Goal: Communication & Community: Answer question/provide support

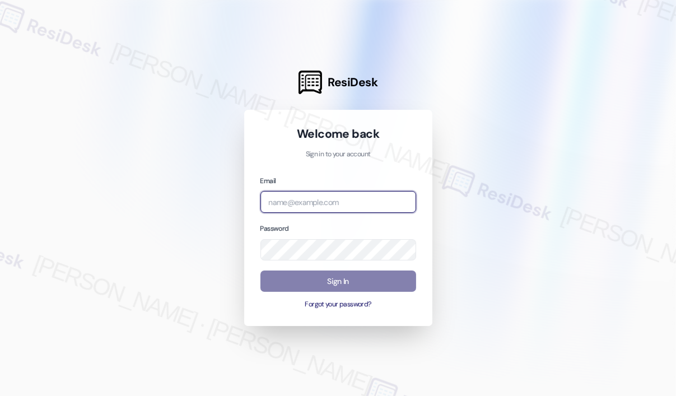
click at [282, 196] on input "email" at bounding box center [338, 202] width 156 height 22
click at [0, 395] on com-1password-button at bounding box center [0, 396] width 0 height 0
click at [365, 204] on input "email" at bounding box center [338, 202] width 156 height 22
type input "automated-surveys-haven_residential-[PERSON_NAME].roles@haven_[DOMAIN_NAME]"
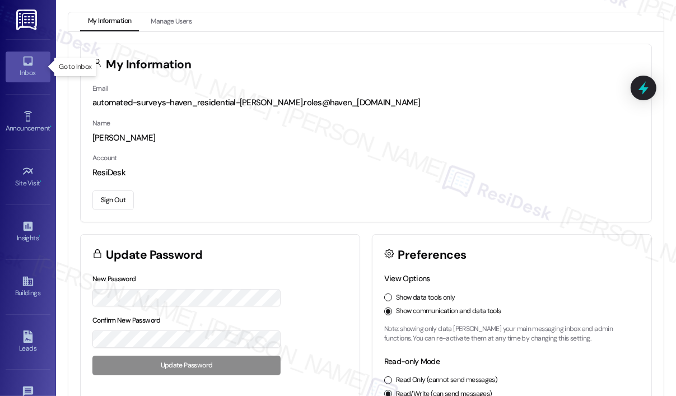
click at [36, 74] on div "Inbox" at bounding box center [28, 72] width 56 height 11
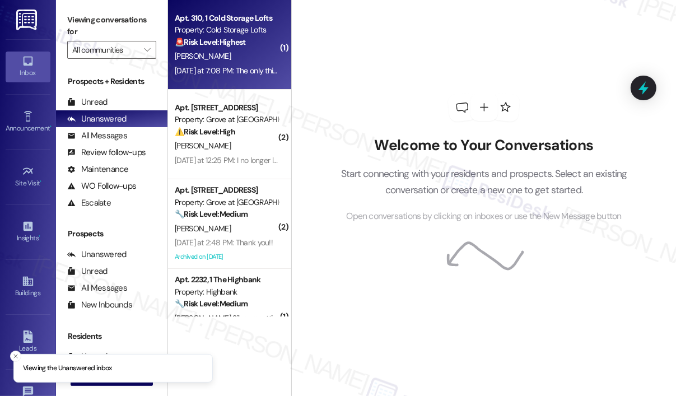
click at [210, 78] on div "Apt. 310, 1 Cold Storage Lofts Property: Cold Storage Lofts 🚨 Risk Level: Highe…" at bounding box center [229, 45] width 123 height 90
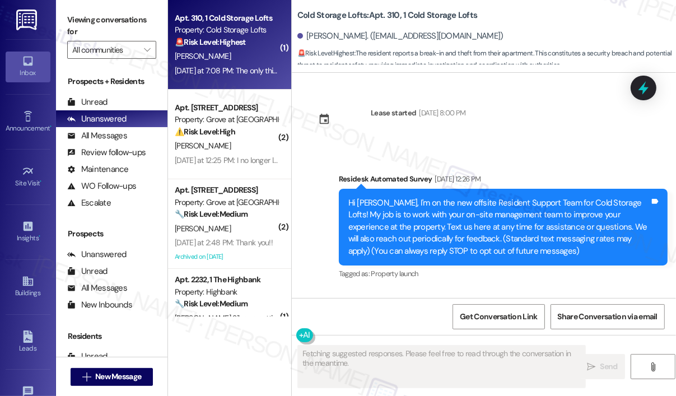
scroll to position [21703, 0]
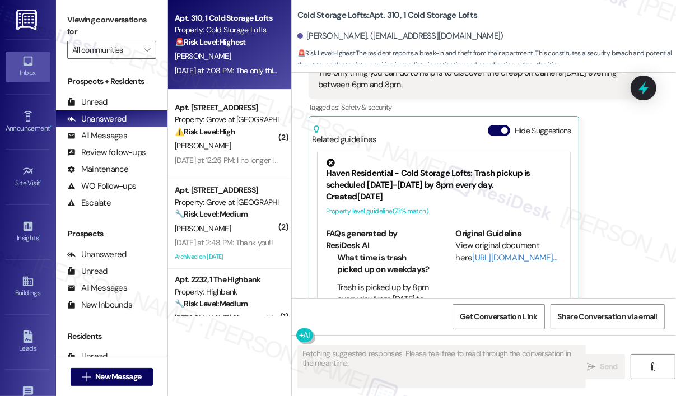
click at [210, 78] on div "Apt. 310, 1 Cold Storage Lofts Property: Cold Storage Lofts 🚨 Risk Level: Highe…" at bounding box center [229, 45] width 123 height 90
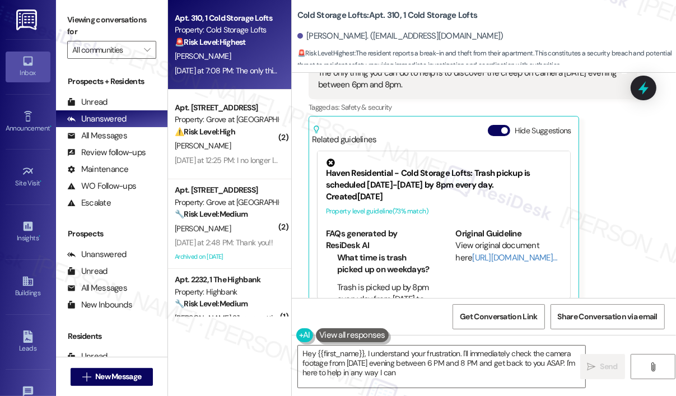
type textarea "Hey {{first_name}}, I understand your frustration. I'll immediately check the c…"
click at [592, 168] on div "[PERSON_NAME] [DATE] at 7:08 PM The only thing you can do to help is to discove…" at bounding box center [472, 175] width 329 height 264
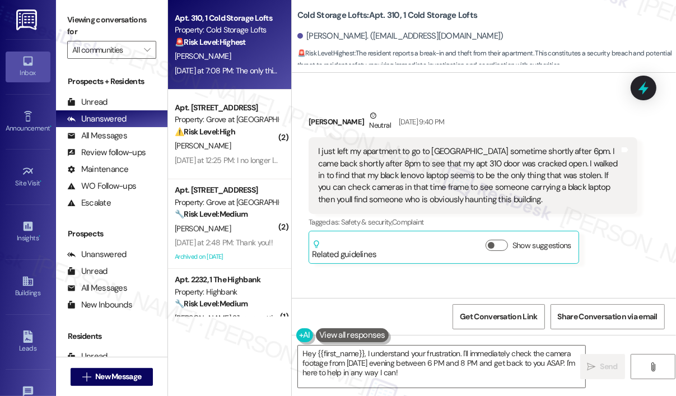
scroll to position [21200, 0]
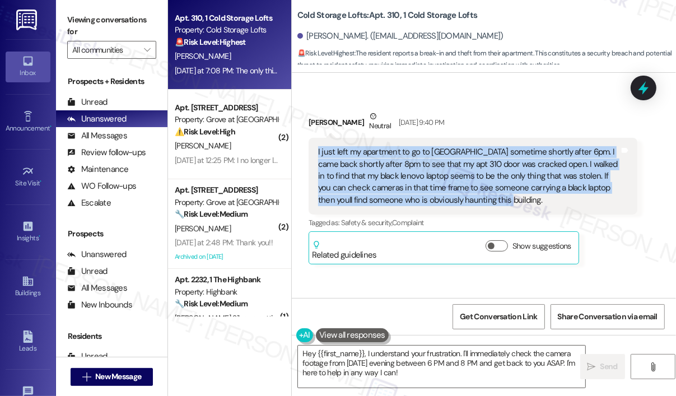
drag, startPoint x: 538, startPoint y: 180, endPoint x: 316, endPoint y: 132, distance: 226.8
click at [317, 146] on div "I just left my apartment to go to [GEOGRAPHIC_DATA] sometime shortly after 6pm.…" at bounding box center [468, 176] width 303 height 60
copy div "I just left my apartment to go to [GEOGRAPHIC_DATA] sometime shortly after 6pm.…"
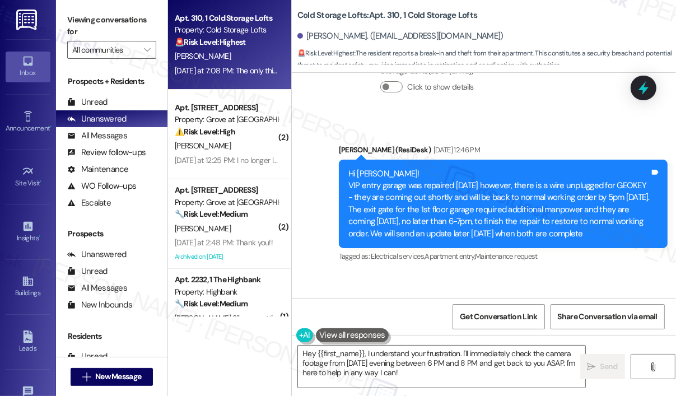
scroll to position [21032, 0]
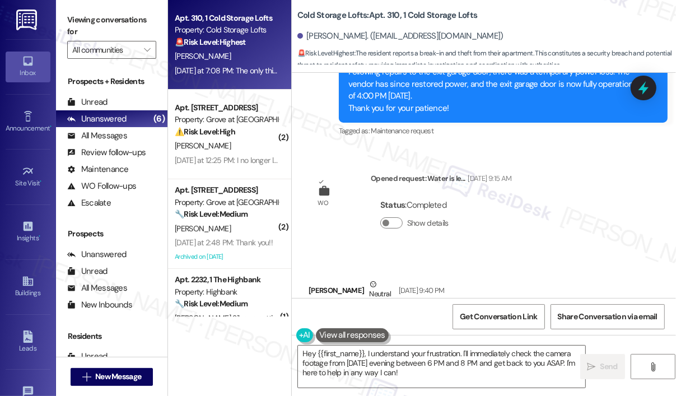
click at [524, 128] on div "Announcement, sent via SMS [PERSON_NAME] (ResiDesk) [DATE] 5:17 PM Hi [PERSON_N…" at bounding box center [502, 79] width 345 height 138
click at [640, 88] on icon at bounding box center [642, 87] width 13 height 17
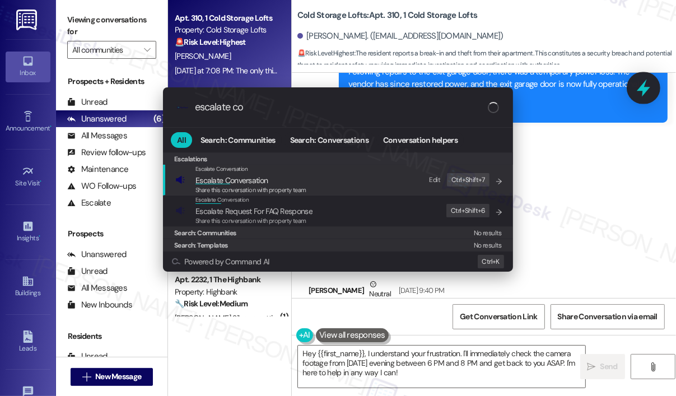
type input "escalate con"
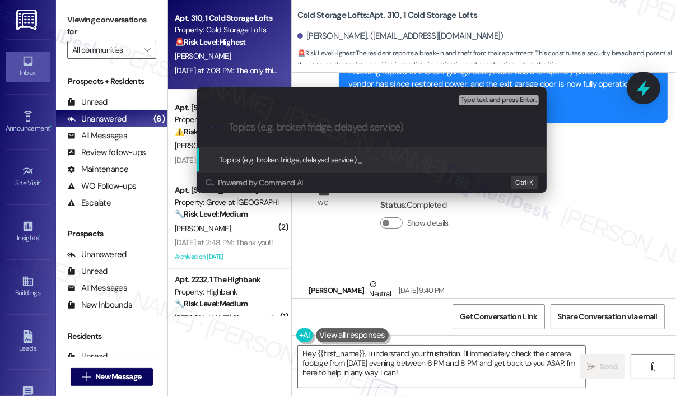
type input "Urgent: Security Concern and Stolen Laptop from Apt 310 (Camera Footage Request)"
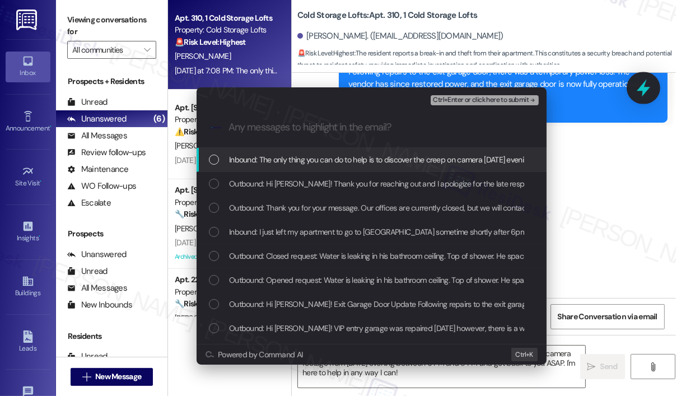
scroll to position [0, 0]
click at [292, 159] on span "Inbound: The only thing you can do to help is to discover the creep on camera […" at bounding box center [421, 159] width 385 height 12
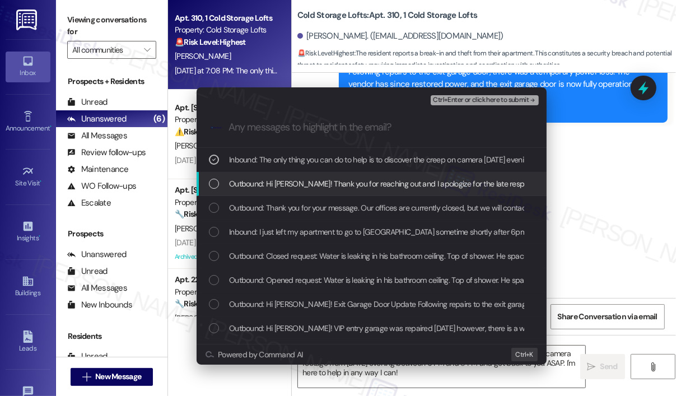
click at [212, 184] on div "List of options" at bounding box center [214, 184] width 10 height 10
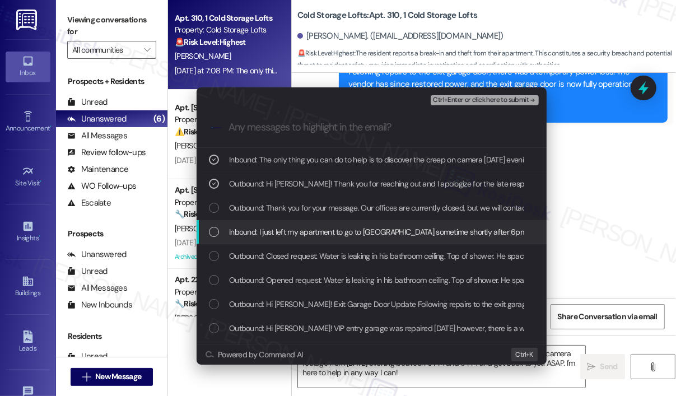
click at [215, 233] on div "List of options" at bounding box center [214, 232] width 10 height 10
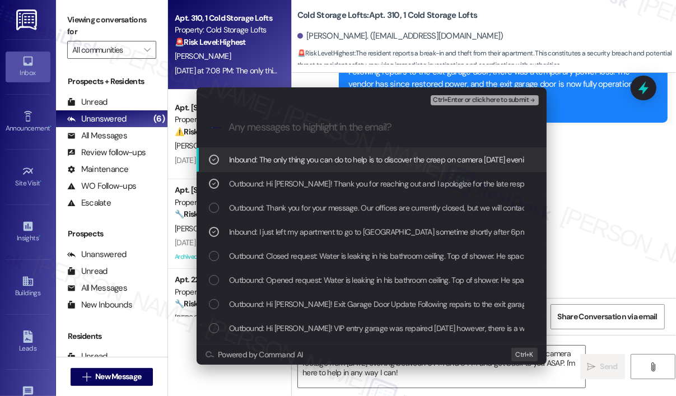
click at [460, 105] on div "Ctrl+Enter or click here to submit" at bounding box center [485, 100] width 110 height 15
click at [462, 98] on span "Ctrl+Enter or click here to submit" at bounding box center [481, 100] width 96 height 8
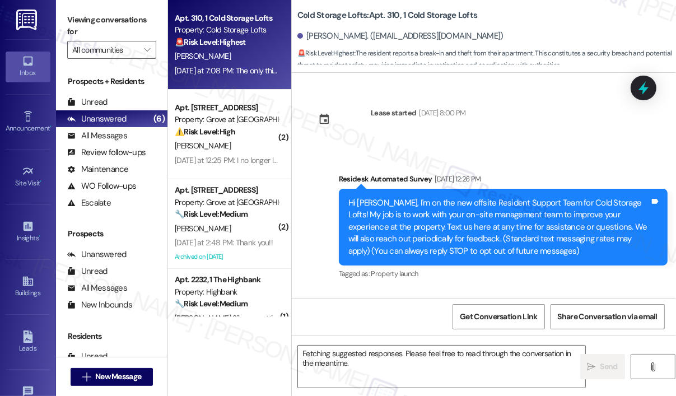
scroll to position [21703, 0]
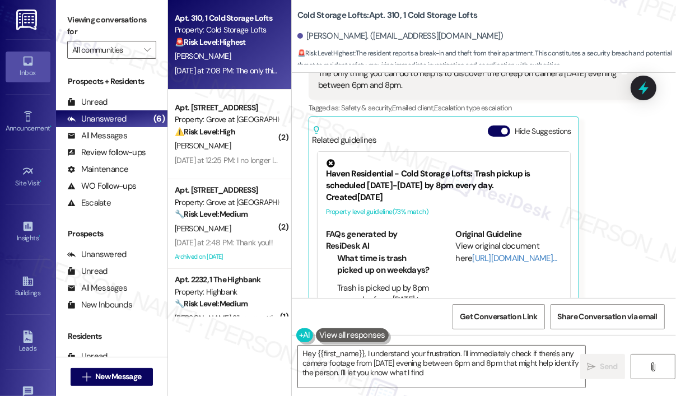
type textarea "Hey {{first_name}}, I understand your frustration. I'll immediately check if th…"
click at [622, 190] on div "[PERSON_NAME] [DATE] at 7:08 PM The only thing you can do to help is to discove…" at bounding box center [472, 176] width 329 height 264
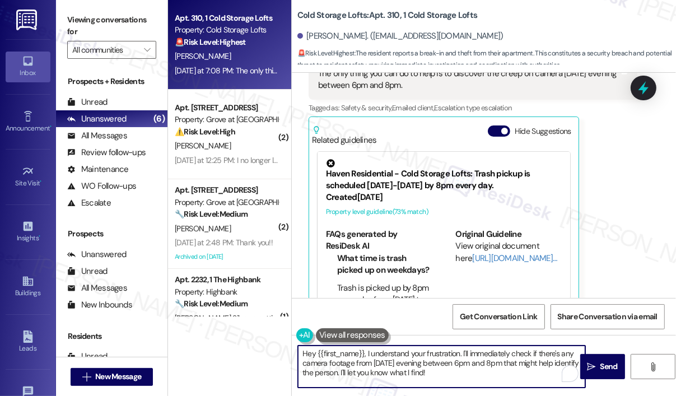
click at [466, 371] on textarea "Hey {{first_name}}, I understand your frustration. I'll immediately check if th…" at bounding box center [441, 366] width 287 height 42
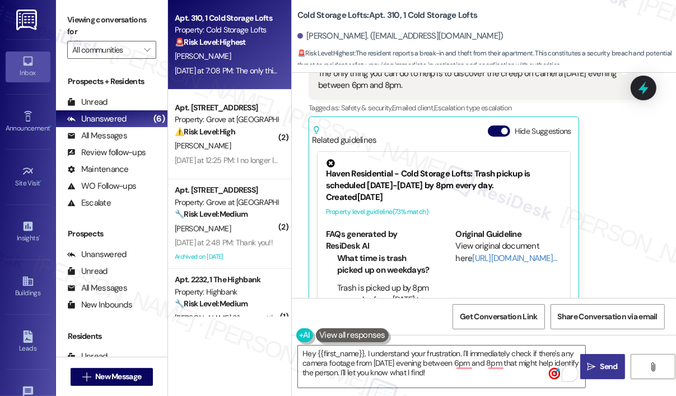
click at [600, 362] on span "Send" at bounding box center [608, 366] width 17 height 12
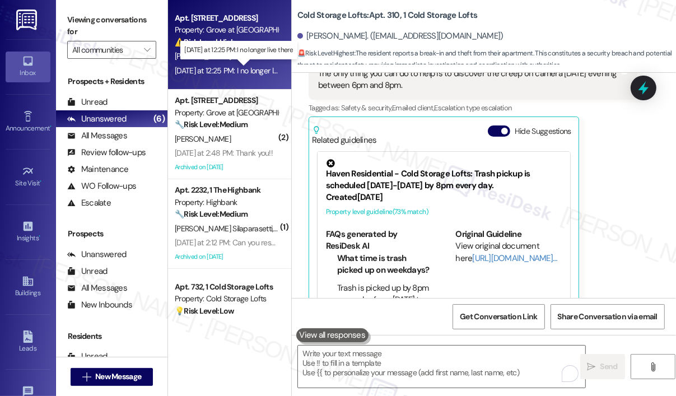
click at [242, 70] on div "[DATE] at 12:25 PM: I no longer live there [DATE] at 12:25 PM: I no longer live…" at bounding box center [238, 70] width 126 height 10
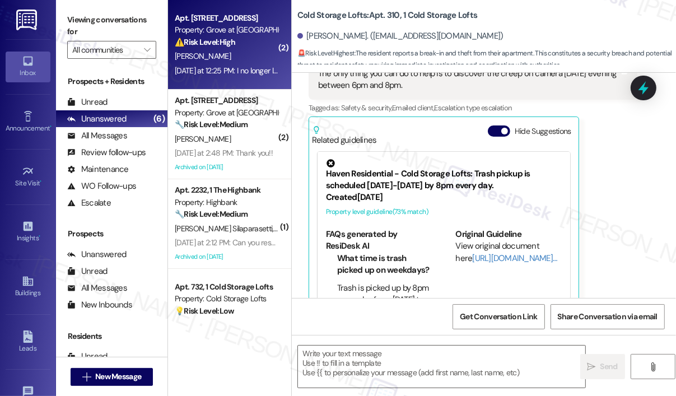
type textarea "Fetching suggested responses. Please feel free to read through the conversation…"
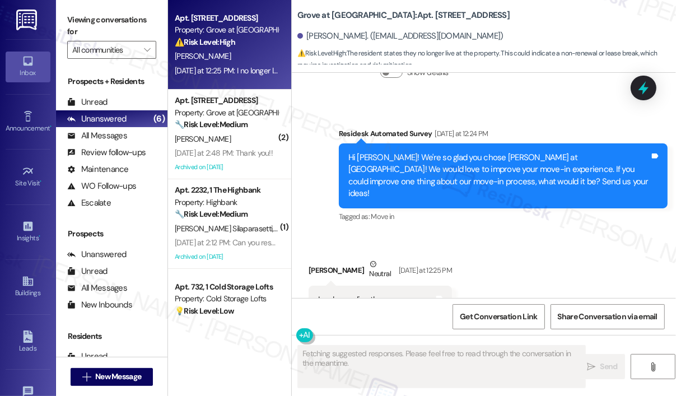
scroll to position [2859, 0]
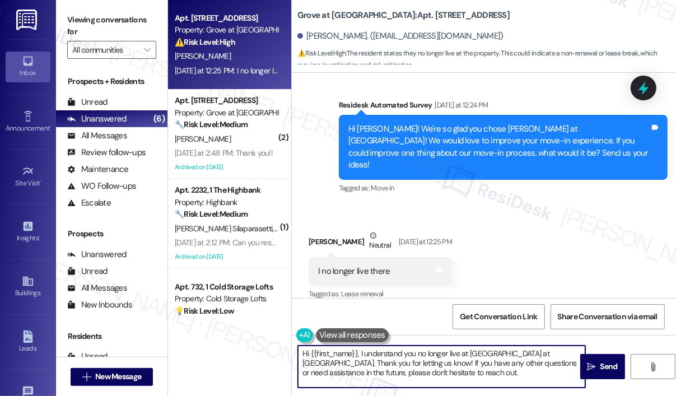
click at [371, 372] on textarea "Hi {{first_name}}, I understand you no longer live at [GEOGRAPHIC_DATA] at [GEO…" at bounding box center [441, 366] width 287 height 42
paste textarea "Sorry to bother you! Please reply STOP (all in capital letters) to opt-out of t…"
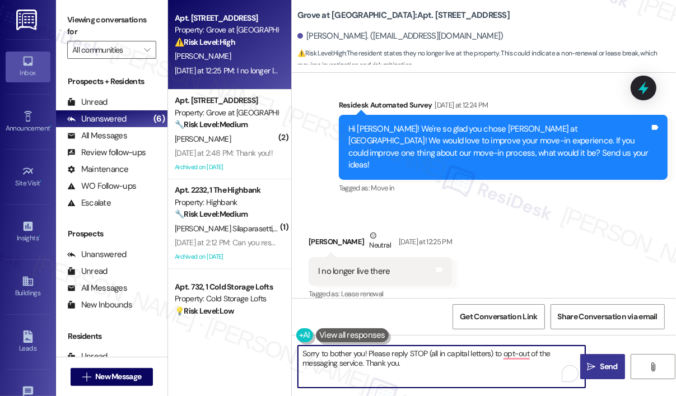
type textarea "Sorry to bother you! Please reply STOP (all in capital letters) to opt-out of t…"
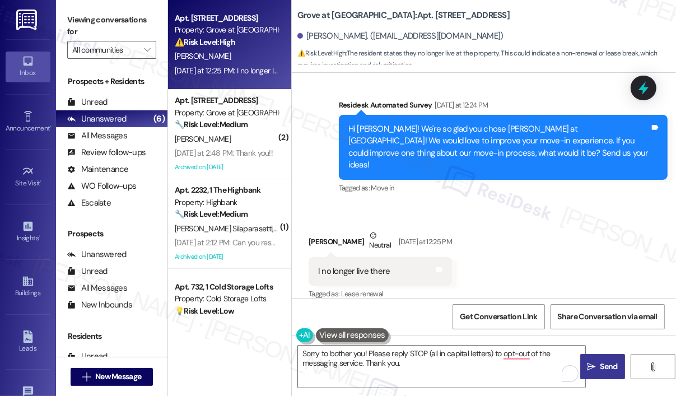
click at [589, 362] on icon "" at bounding box center [591, 366] width 8 height 9
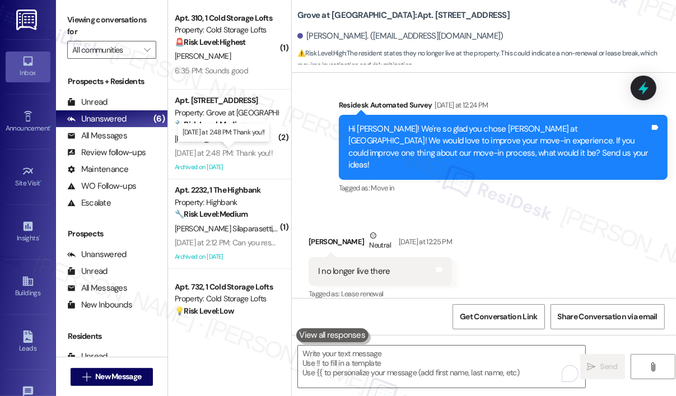
click at [245, 157] on div "[DATE] at 2:48 PM: Thank you!! [DATE] at 2:48 PM: Thank you!!" at bounding box center [224, 153] width 98 height 10
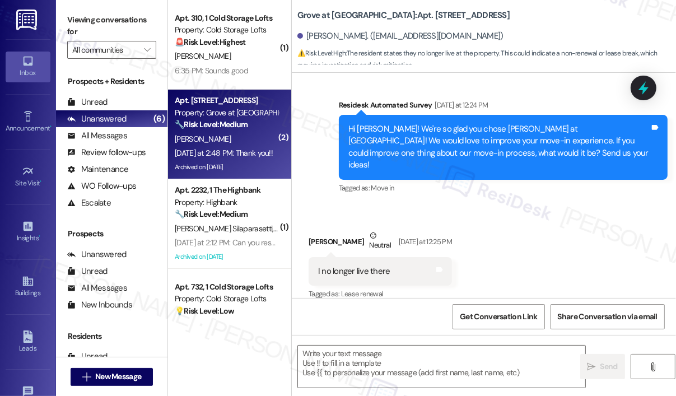
type textarea "Fetching suggested responses. Please feel free to read through the conversation…"
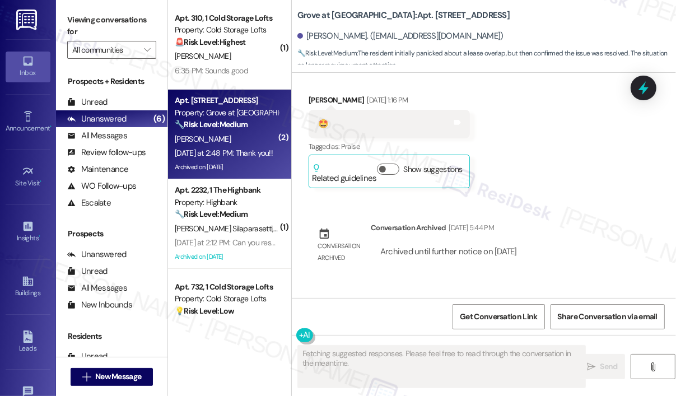
scroll to position [9023, 0]
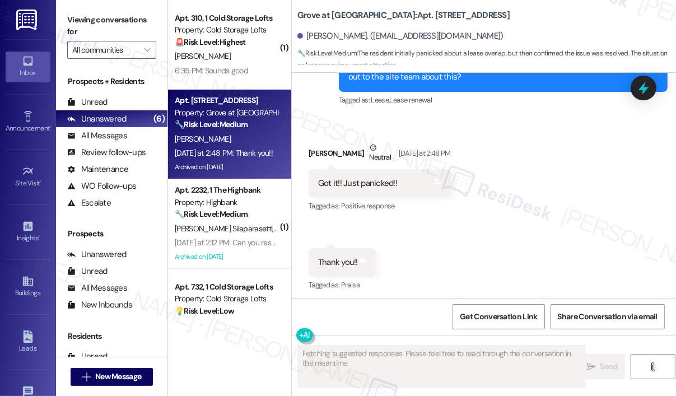
click at [480, 145] on div "Received via SMS [PERSON_NAME] Neutral [DATE] at 2:48 PM Got it!! Just panicked…" at bounding box center [484, 208] width 384 height 185
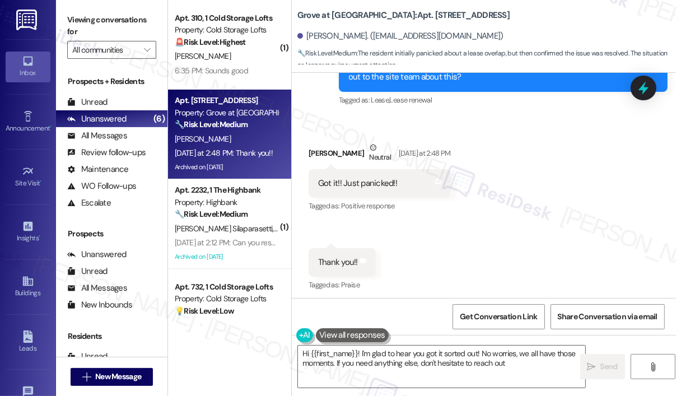
type textarea "Hi {{first_name}}! I'm glad to hear you got it sorted out! No worries, we all h…"
click at [508, 214] on div "Received via SMS [PERSON_NAME] Neutral [DATE] at 2:48 PM Got it!! Just panicked…" at bounding box center [484, 208] width 384 height 185
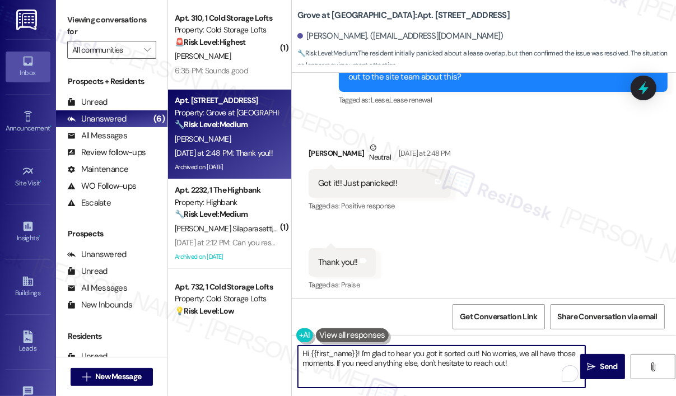
click at [530, 357] on textarea "Hi {{first_name}}! I'm glad to hear you got it sorted out! No worries, we all h…" at bounding box center [441, 366] width 287 height 42
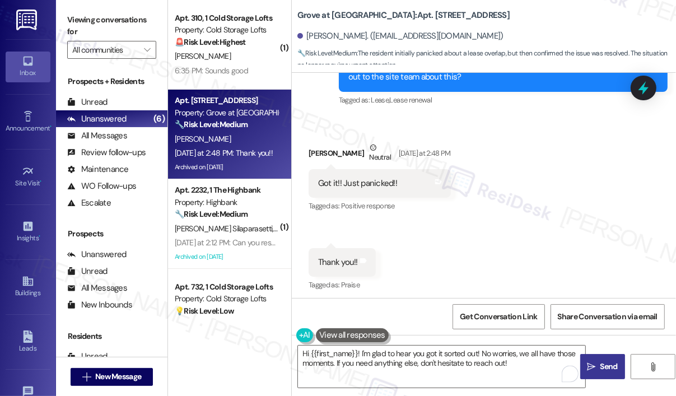
click at [612, 363] on span "Send" at bounding box center [608, 366] width 17 height 12
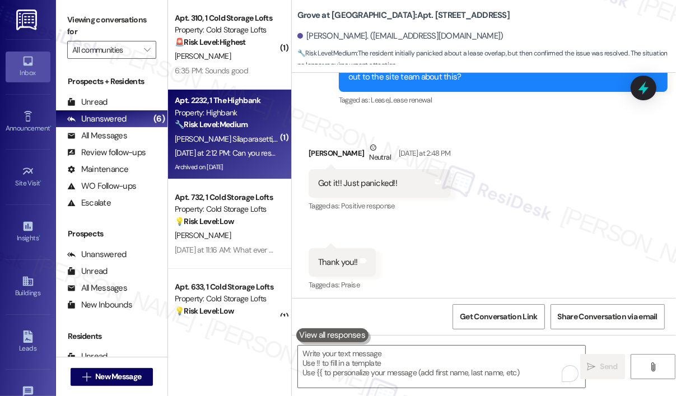
click at [251, 147] on div "[DATE] at 2:12 PM: Can you resend the link to register for gate wise unlock via…" at bounding box center [227, 153] width 106 height 14
type textarea "Fetching suggested responses. Please feel free to read through the conversation…"
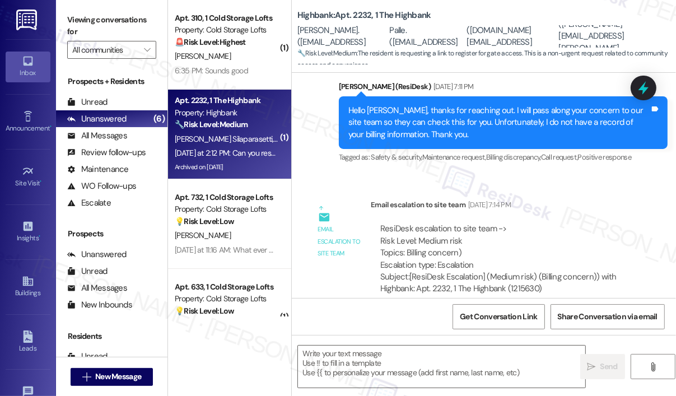
type textarea "Fetching suggested responses. Please feel free to read through the conversation…"
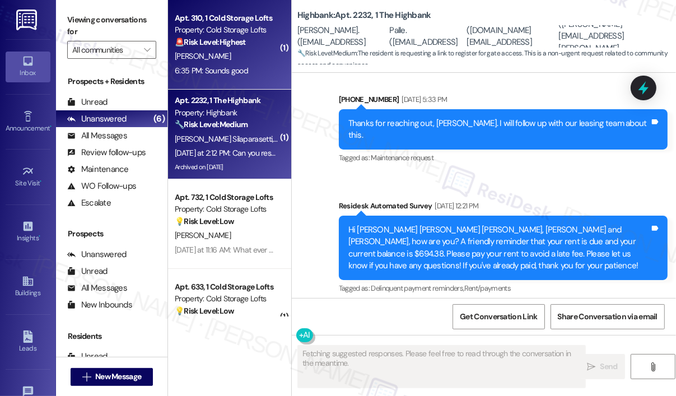
scroll to position [7041, 0]
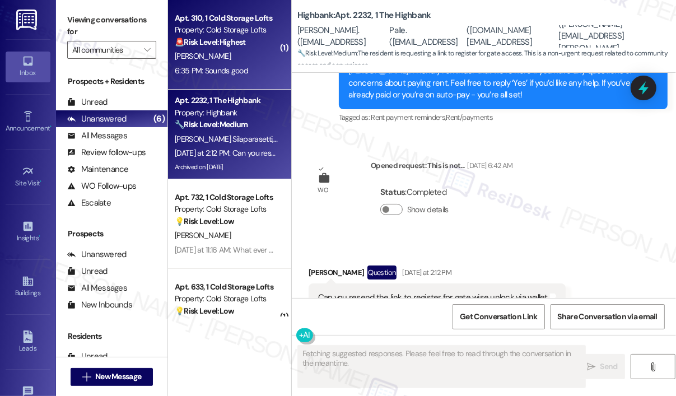
click at [241, 64] on div "6:35 PM: Sounds good 6:35 PM: Sounds good" at bounding box center [227, 71] width 106 height 14
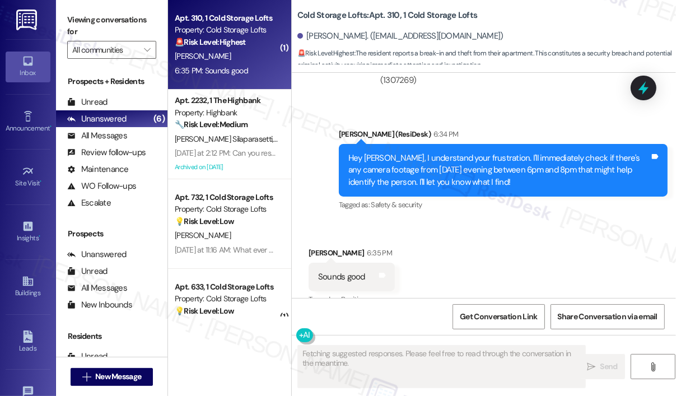
scroll to position [21931, 0]
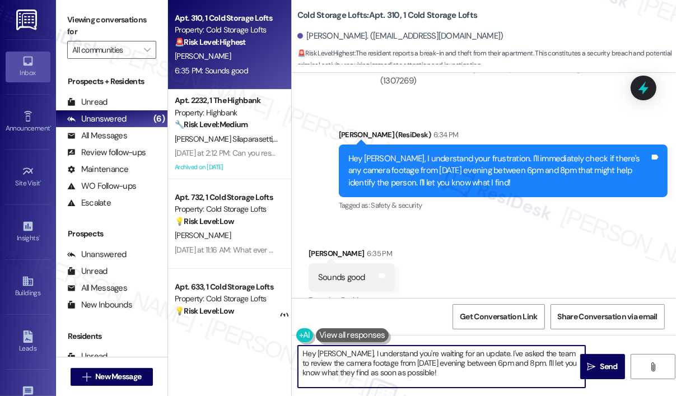
click at [373, 369] on textarea "Hey [PERSON_NAME], I understand you're waiting for an update. I've asked the te…" at bounding box center [441, 366] width 287 height 42
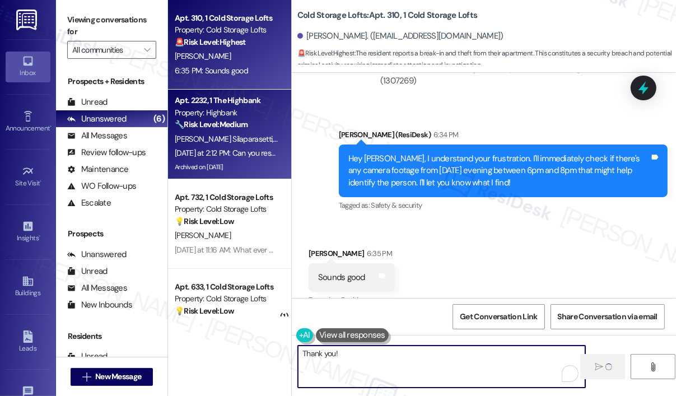
type textarea "Thank you!"
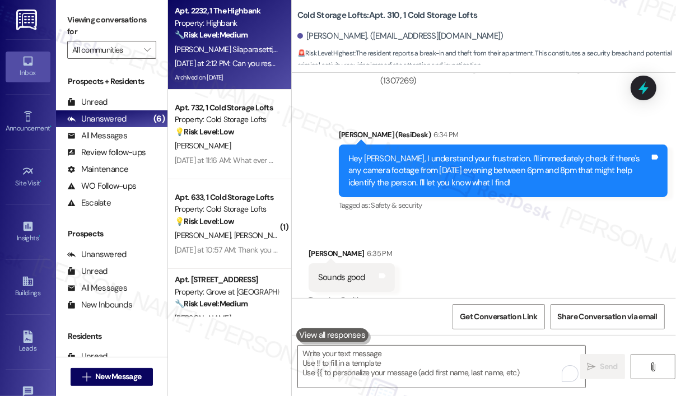
click at [334, 49] on span "[PERSON_NAME]" at bounding box center [363, 49] width 59 height 10
type textarea "Fetching suggested responses. Please feel free to read through the conversation…"
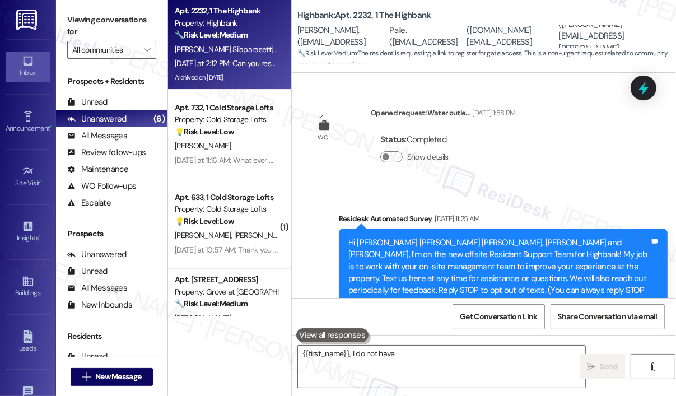
scroll to position [7041, 0]
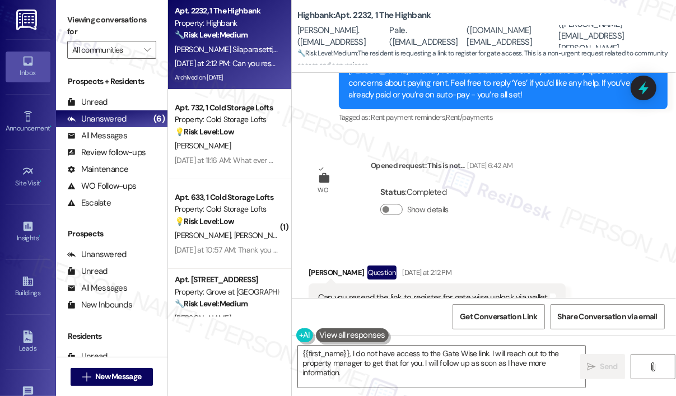
click at [352, 180] on div "WO Opened request: This is not... [DATE] 6:42 AM Status : Completed Show details" at bounding box center [410, 195] width 221 height 89
click at [372, 292] on div "Can you resend the link to register for gate wise unlock via wallet" at bounding box center [432, 298] width 229 height 12
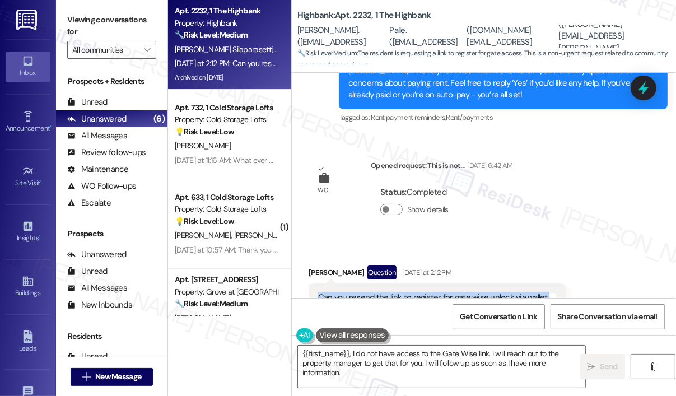
click at [372, 292] on div "Can you resend the link to register for gate wise unlock via wallet" at bounding box center [432, 298] width 229 height 12
copy div "Can you resend the link to register for gate wise unlock via wallet Tags and no…"
click at [359, 195] on div "WO Opened request: This is not... [DATE] 6:42 AM Status : Completed Show details" at bounding box center [410, 195] width 221 height 89
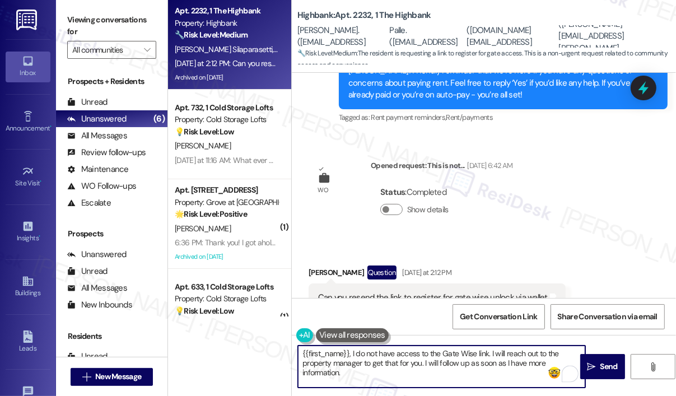
drag, startPoint x: 357, startPoint y: 377, endPoint x: 350, endPoint y: 349, distance: 28.9
click at [350, 349] on textarea "{{first_name}}, I do not have access to the Gate Wise link. I will reach out to…" at bounding box center [441, 366] width 287 height 42
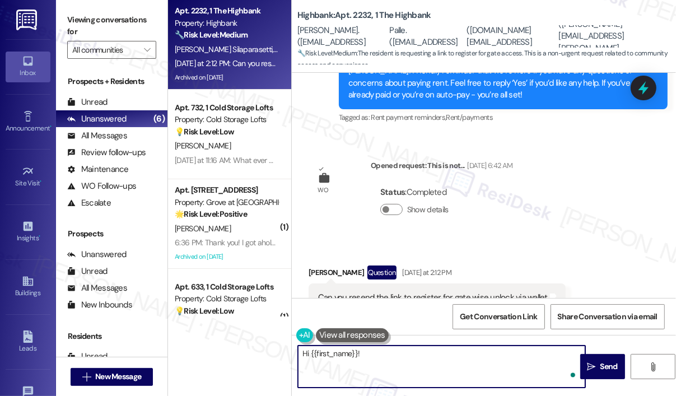
paste textarea "Thank you for reaching out. Can you confirm if you’re referring to the registra…"
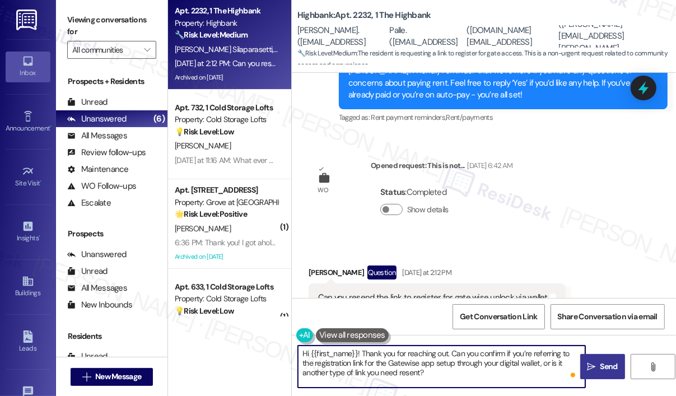
type textarea "Hi {{first_name}}! Thank you for reaching out. Can you confirm if you’re referr…"
click at [596, 368] on span " Send" at bounding box center [601, 366] width 35 height 12
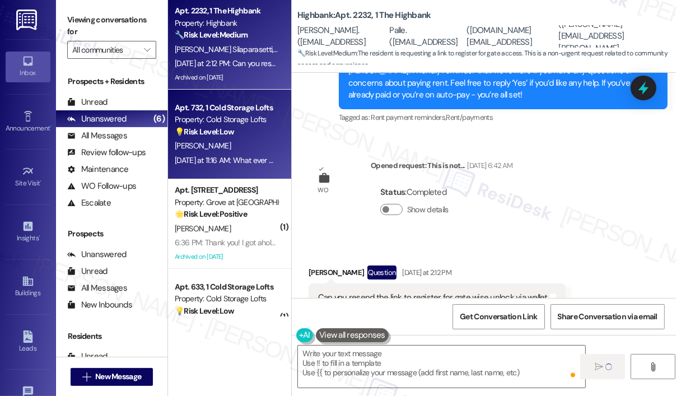
click at [228, 151] on div "[PERSON_NAME]" at bounding box center [227, 146] width 106 height 14
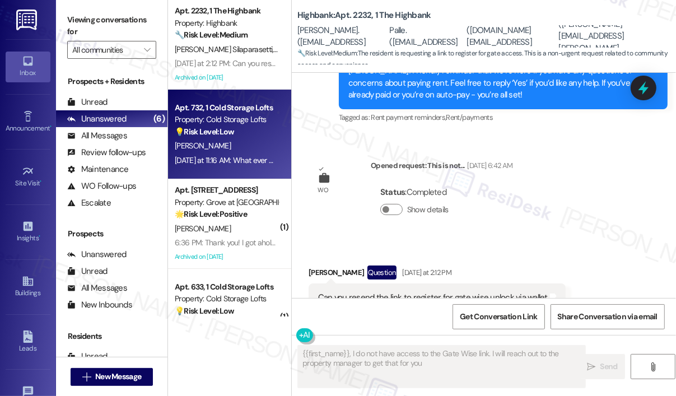
type textarea "{{first_name}}, I do not have access to the Gate Wise link. I will reach out to…"
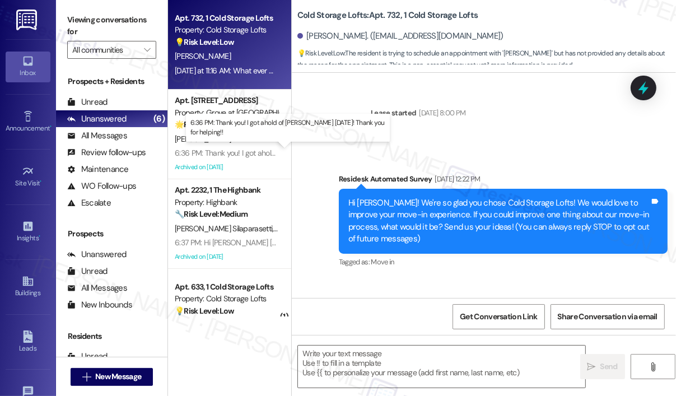
scroll to position [12873, 0]
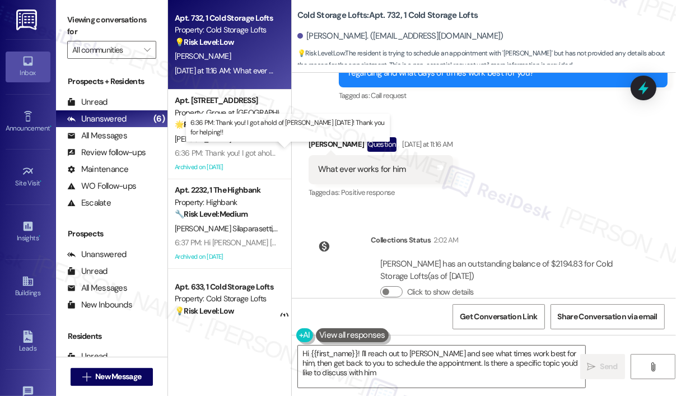
type textarea "Hi {{first_name}}! I'll reach out to [PERSON_NAME] and see what times work best…"
click at [493, 174] on div "Received via SMS [PERSON_NAME] Question [DATE] at 11:16 AM What ever works for …" at bounding box center [484, 160] width 384 height 97
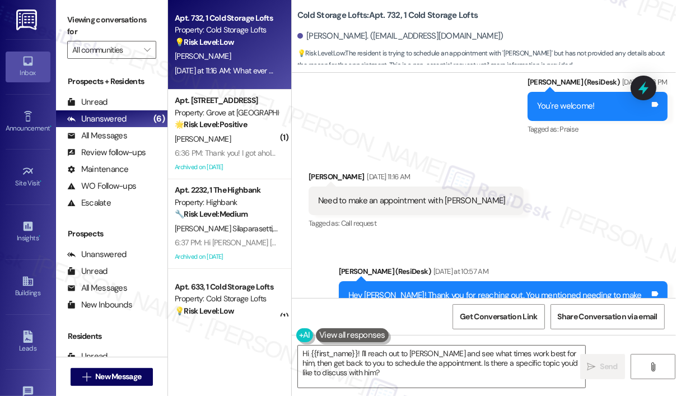
scroll to position [12650, 0]
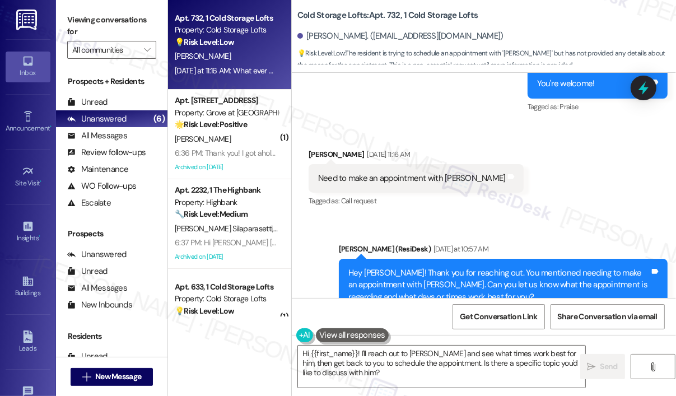
click at [370, 172] on div "Need to make an appointment with [PERSON_NAME]" at bounding box center [412, 178] width 188 height 12
copy div "Need to make an appointment with [PERSON_NAME] and notes"
click at [535, 131] on div "Received via SMS [PERSON_NAME] [DATE] 11:16 AM Need to make an appointment with…" at bounding box center [484, 170] width 384 height 95
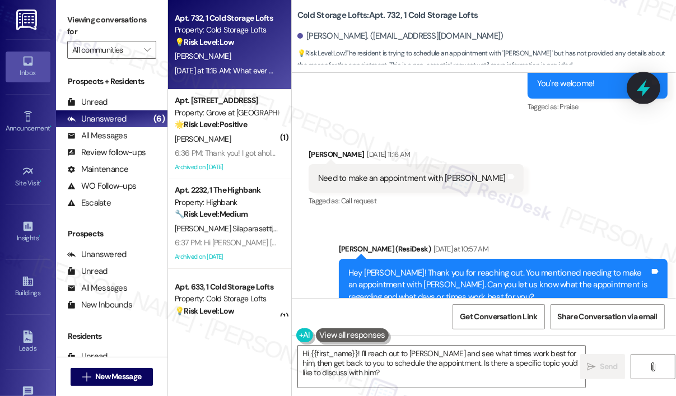
click at [636, 90] on icon at bounding box center [643, 87] width 19 height 19
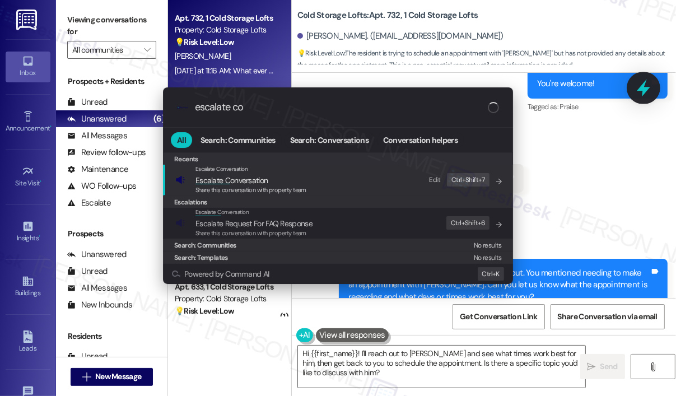
type input "escalate con"
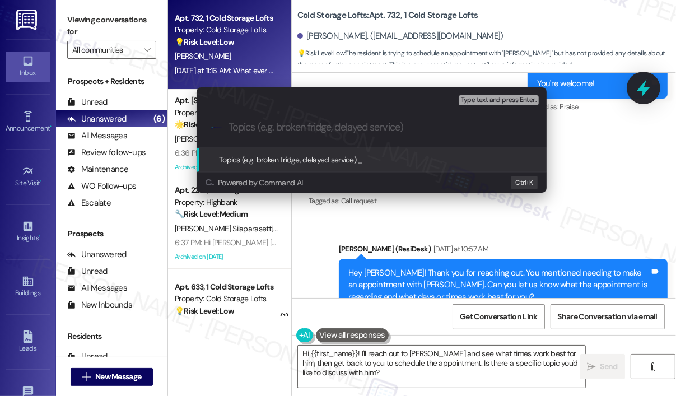
paste input "Request to Schedule an Appointment with [PERSON_NAME]"
type input "Request to Schedule an Appointment with [PERSON_NAME]"
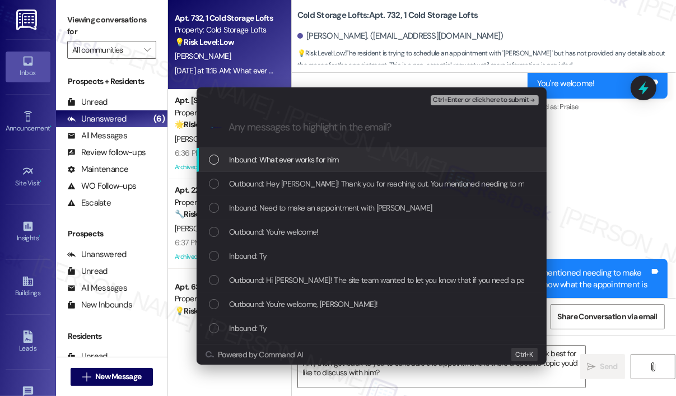
click at [329, 161] on span "Inbound: What ever works for him" at bounding box center [284, 159] width 110 height 12
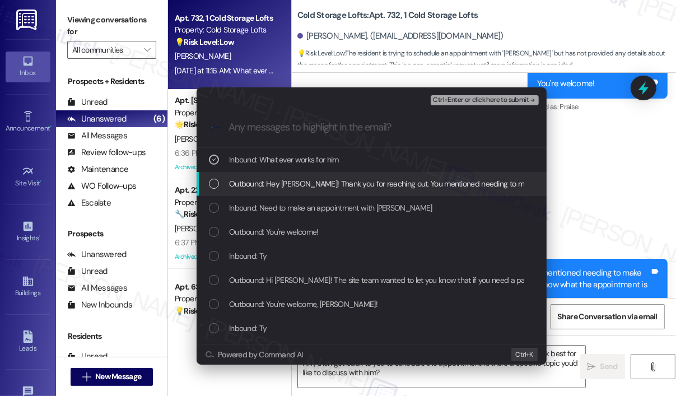
click at [307, 192] on div "Outbound: Hey [PERSON_NAME]! Thank you for reaching out. You mentioned needing …" at bounding box center [371, 184] width 350 height 24
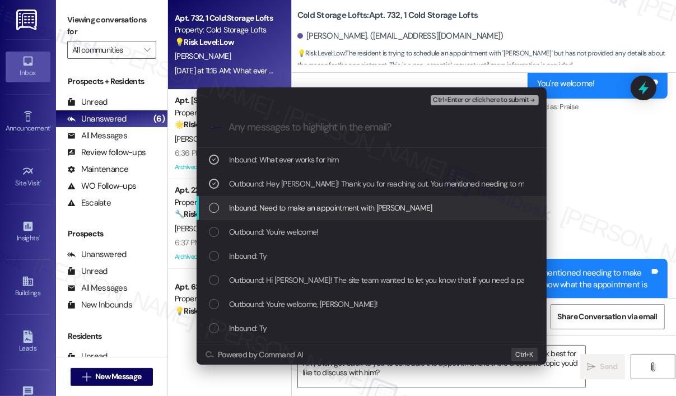
click at [296, 212] on span "Inbound: Need to make an appointment with [PERSON_NAME]" at bounding box center [330, 207] width 203 height 12
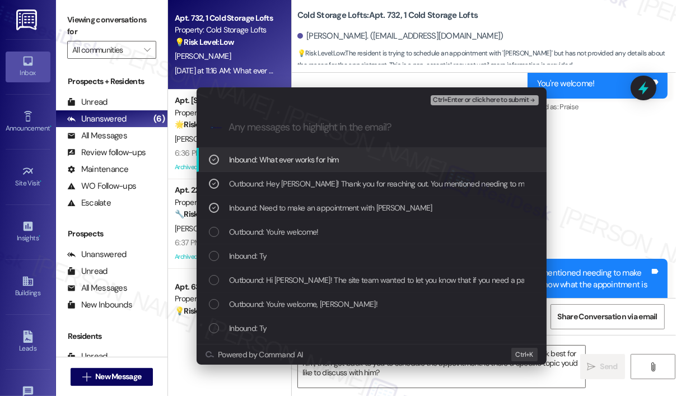
click at [463, 104] on span "Ctrl+Enter or click here to submit" at bounding box center [481, 100] width 96 height 8
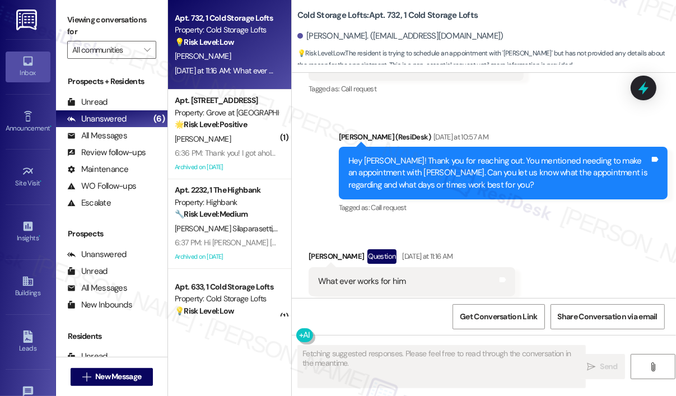
scroll to position [12758, 0]
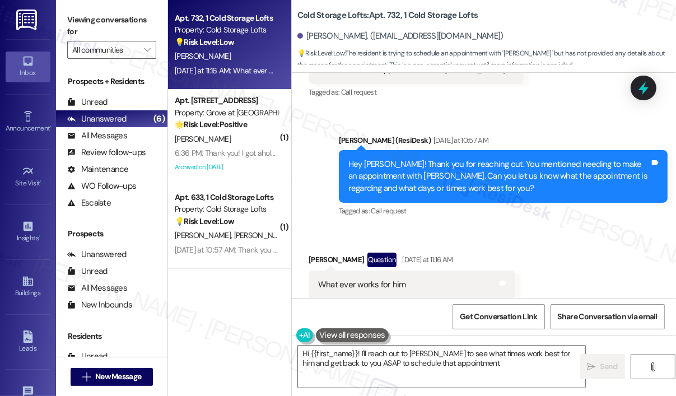
type textarea "Hi {{first_name}}! I'll reach out to [PERSON_NAME] to see what times work best …"
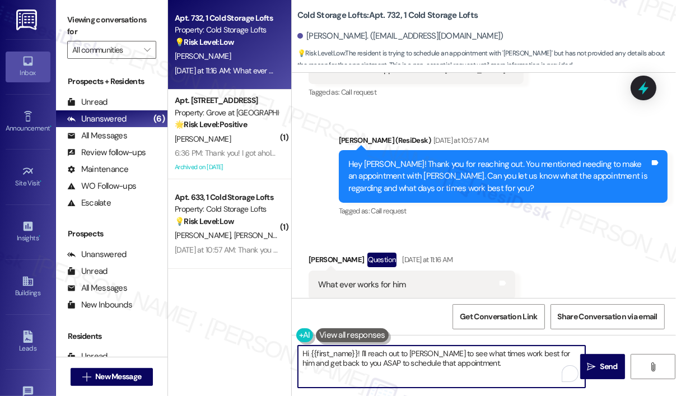
click at [495, 364] on textarea "Hi {{first_name}}! I'll reach out to [PERSON_NAME] to see what times work best …" at bounding box center [441, 366] width 287 height 42
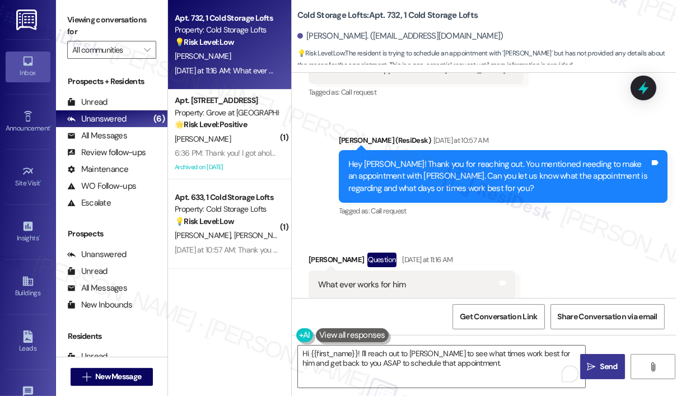
click at [611, 367] on span "Send" at bounding box center [608, 366] width 17 height 12
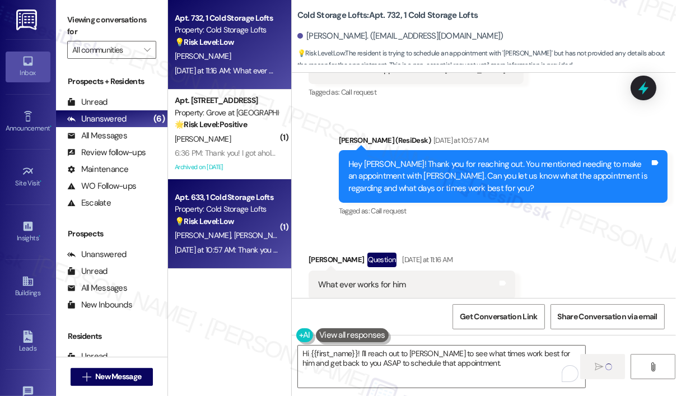
click at [257, 239] on div "[PERSON_NAME] [PERSON_NAME]" at bounding box center [227, 235] width 106 height 14
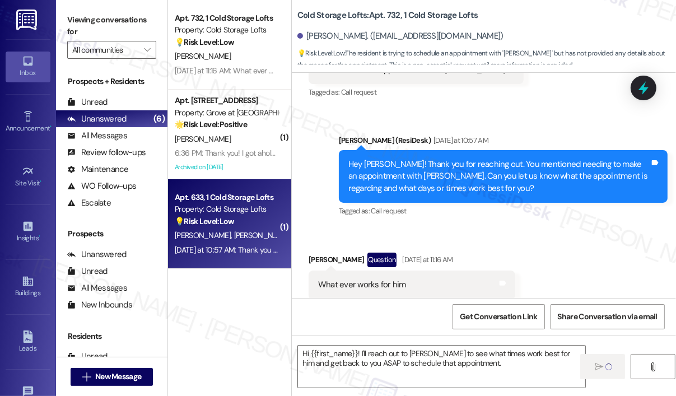
type textarea "Fetching suggested responses. Please feel free to read through the conversation…"
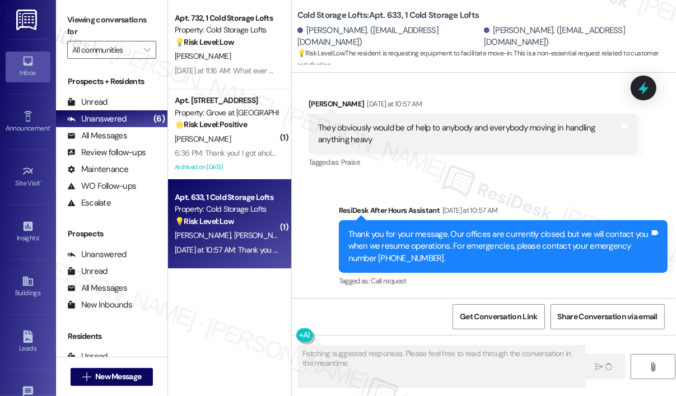
scroll to position [475, 0]
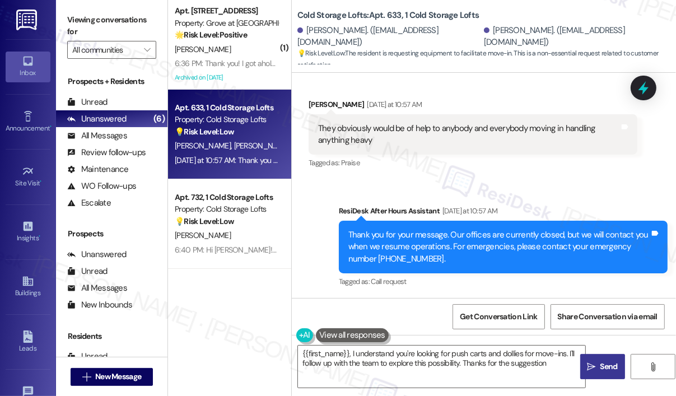
type textarea "{{first_name}}, I understand you're looking for push carts and dollies for move…"
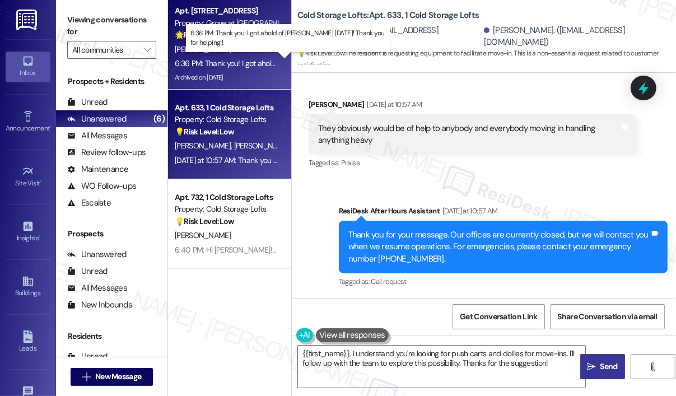
click at [251, 63] on div "6:36 PM: Thank you! I got ahold of [PERSON_NAME] [DATE]! Thank you for helping!…" at bounding box center [308, 63] width 266 height 10
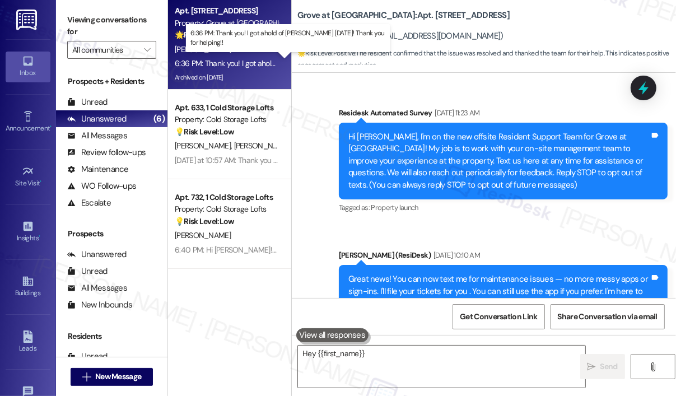
scroll to position [9223, 0]
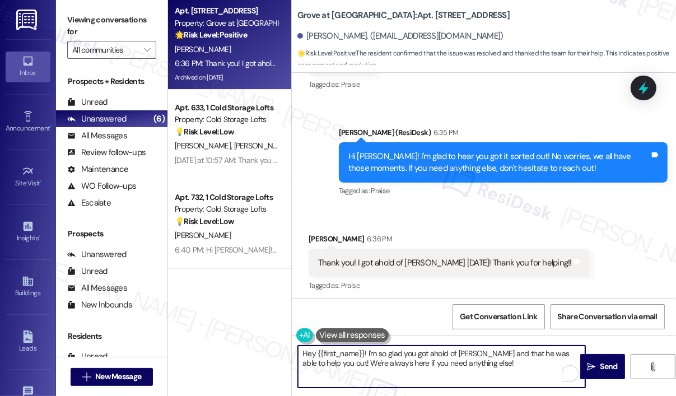
click at [473, 362] on textarea "Hey {{first_name}}! I'm so glad you got ahold of [PERSON_NAME] and that he was …" at bounding box center [441, 366] width 287 height 42
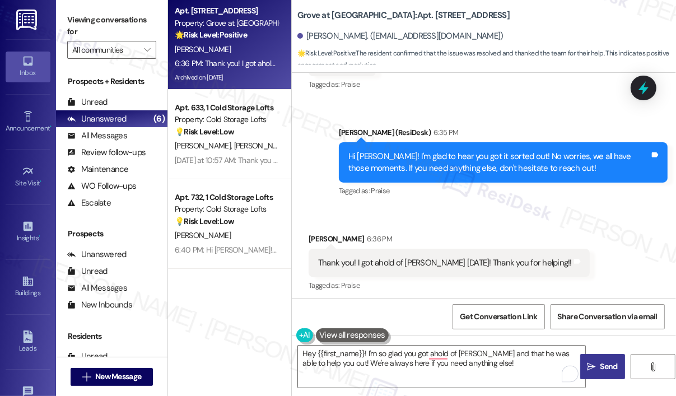
click at [610, 363] on span "Send" at bounding box center [608, 366] width 17 height 12
click at [588, 275] on div "Received via SMS [PERSON_NAME] 6:36 PM Thank you! I got ahold of [PERSON_NAME] …" at bounding box center [484, 255] width 384 height 95
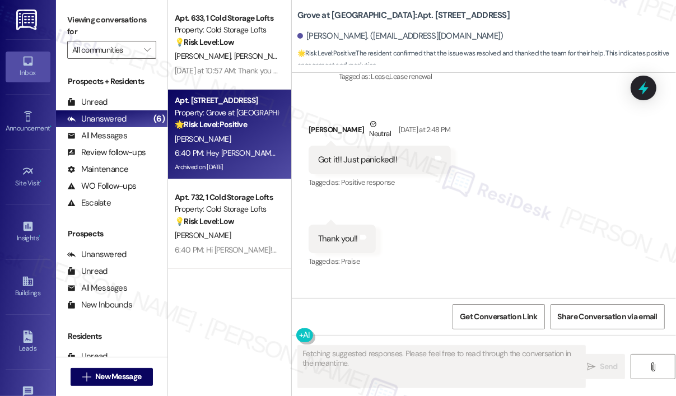
scroll to position [8999, 0]
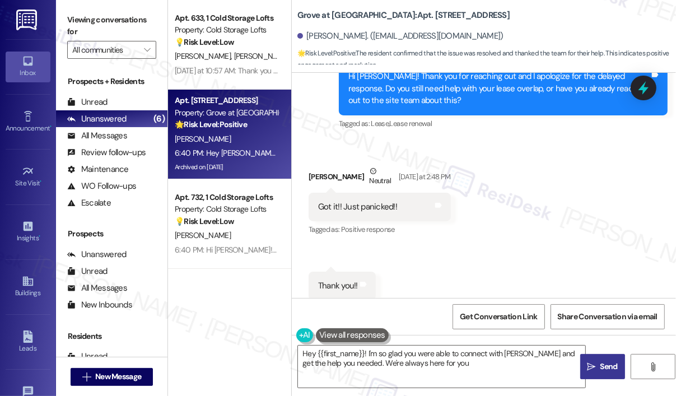
type textarea "Hey {{first_name}}! I'm so glad you were able to connect with [PERSON_NAME] and…"
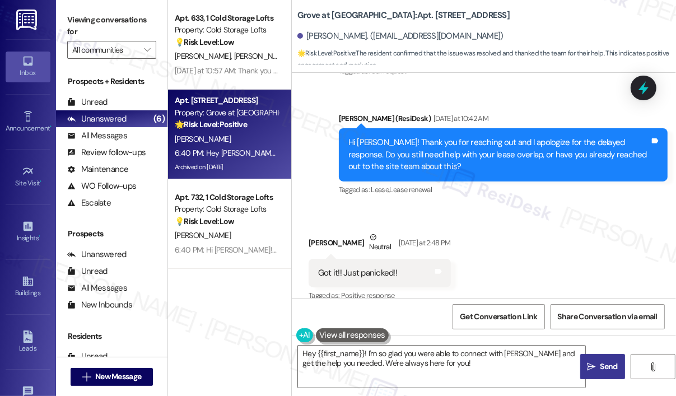
scroll to position [8932, 0]
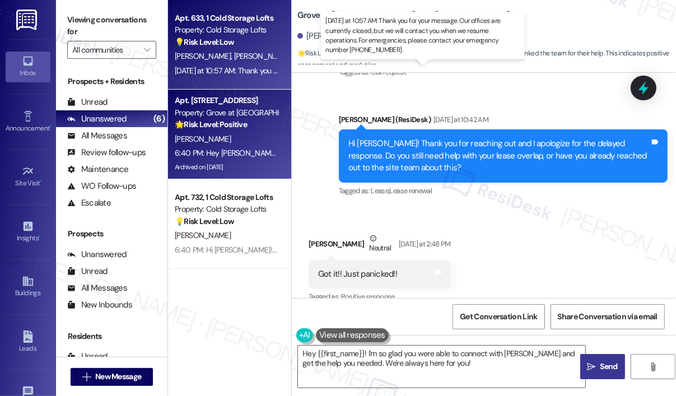
click at [240, 73] on div "[DATE] at 10:57 AM: Thank you for your message. Our offices are currently close…" at bounding box center [520, 70] width 690 height 10
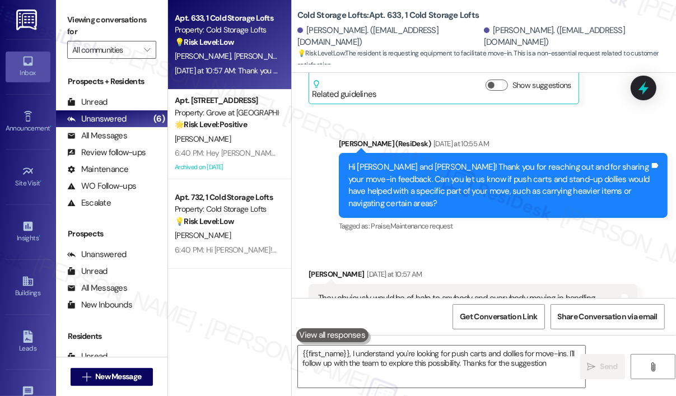
type textarea "{{first_name}}, I understand you're looking for push carts and dollies for move…"
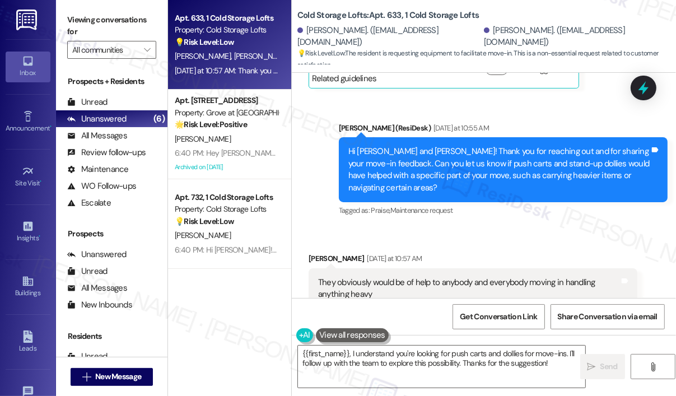
scroll to position [357, 0]
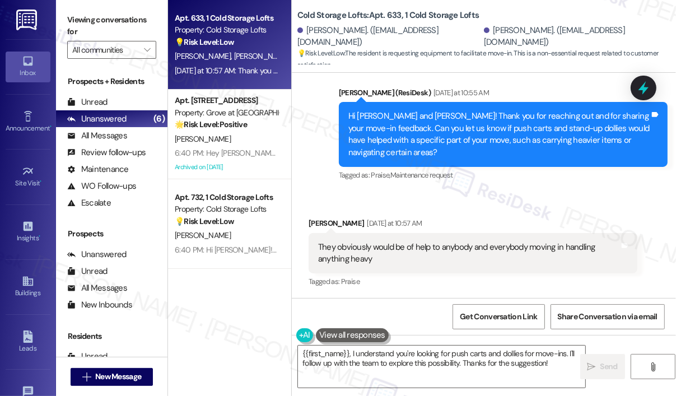
click at [501, 188] on div "Sent via SMS [PERSON_NAME] (ResiDesk) [DATE] at 10:55 AM Hi [PERSON_NAME] and […" at bounding box center [502, 135] width 345 height 114
click at [579, 203] on div "Received via SMS [PERSON_NAME] [DATE] at 10:57 AM They obviously would be of he…" at bounding box center [484, 245] width 384 height 106
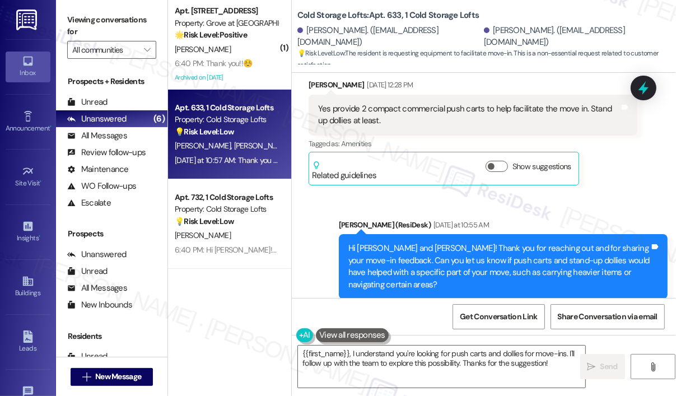
scroll to position [222, 0]
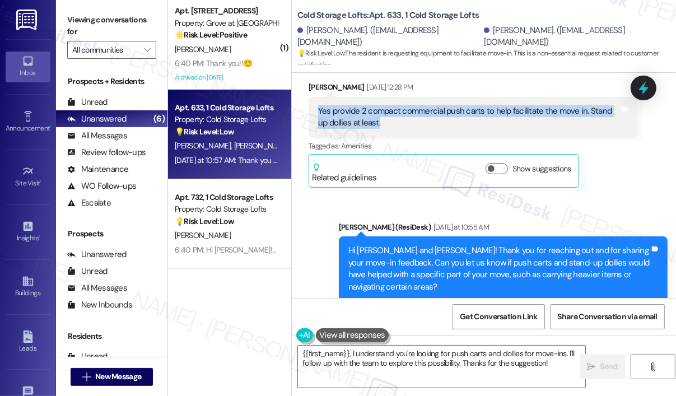
drag, startPoint x: 386, startPoint y: 120, endPoint x: 317, endPoint y: 110, distance: 70.1
click at [317, 110] on div "Yes provide 2 compact commercial push carts to help facilitate the move in. Sta…" at bounding box center [468, 117] width 303 height 24
copy div "Yes provide 2 compact commercial push carts to help facilitate the move in. Sta…"
click at [644, 87] on icon at bounding box center [642, 87] width 13 height 17
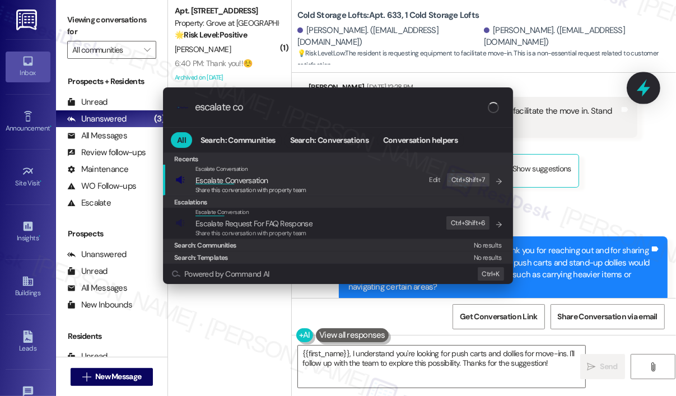
type input "escalate con"
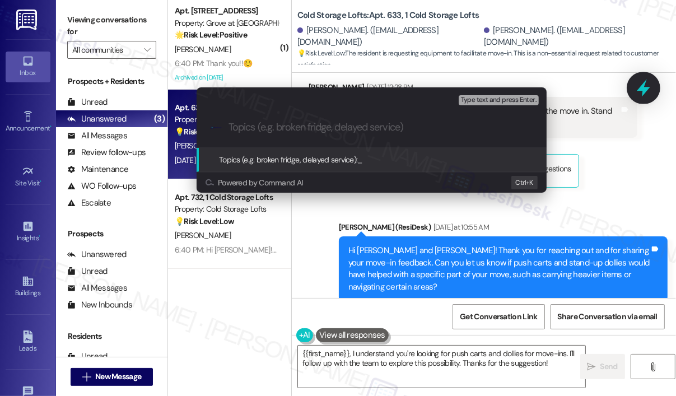
click at [644, 87] on div "Escalate Conversation High risk Topics (e.g. broken fridge, delayed service) An…" at bounding box center [338, 198] width 676 height 396
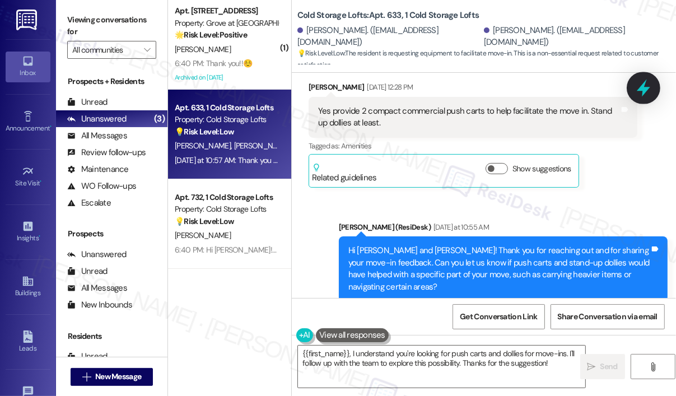
click at [644, 87] on icon at bounding box center [642, 87] width 13 height 17
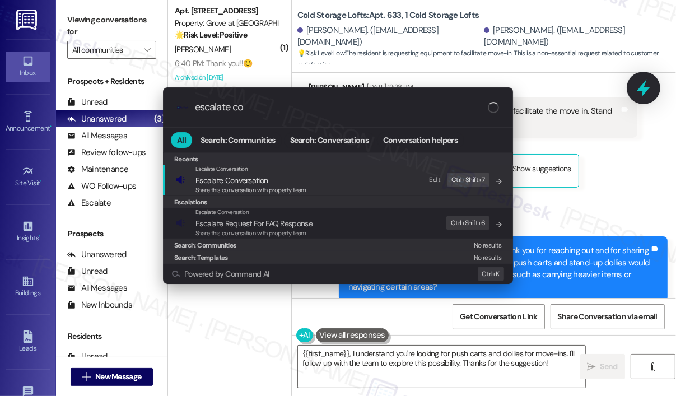
type input "escalate con"
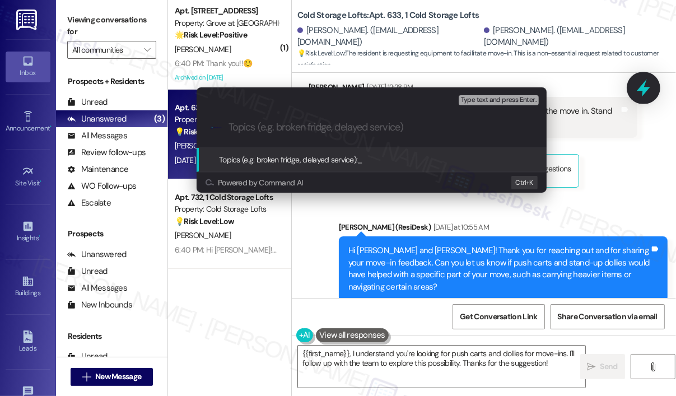
paste input "Feedback: Request for Push Carts and Dollies to Assist with Move-In"
type input "Feedback: Request for Push Carts and Dollies to Assist with Move-In"
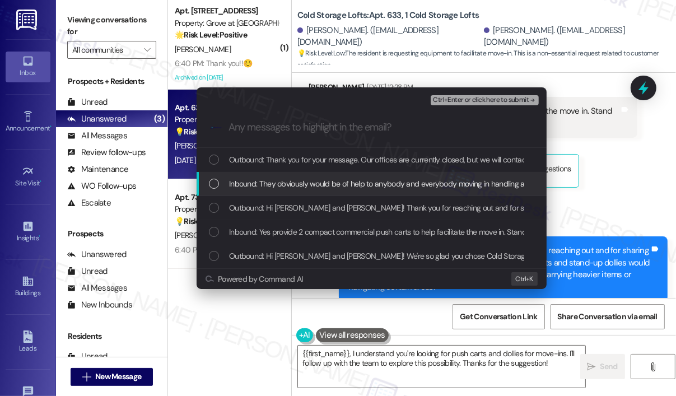
click at [291, 179] on span "Inbound: They obviously would be of help to anybody and everybody moving in han…" at bounding box center [399, 183] width 341 height 12
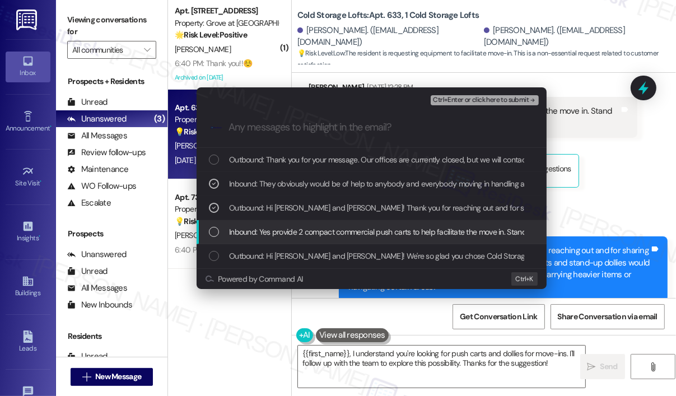
click at [261, 228] on span "Inbound: Yes provide 2 compact commercial push carts to help facilitate the mov…" at bounding box center [407, 232] width 357 height 12
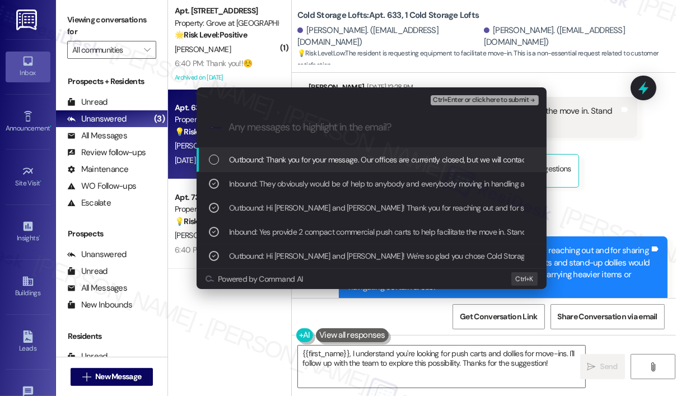
click at [449, 100] on span "Ctrl+Enter or click here to submit" at bounding box center [481, 100] width 96 height 8
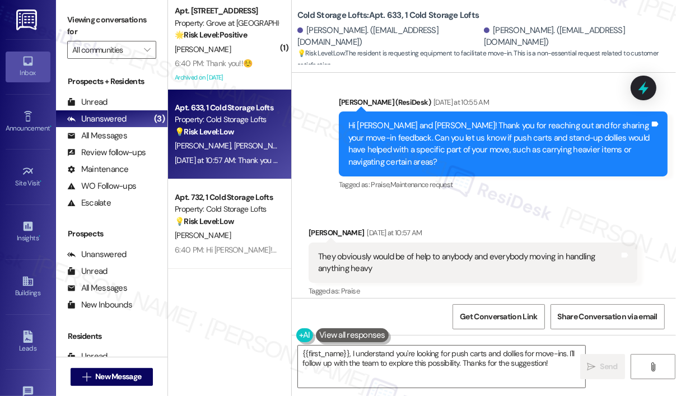
scroll to position [357, 0]
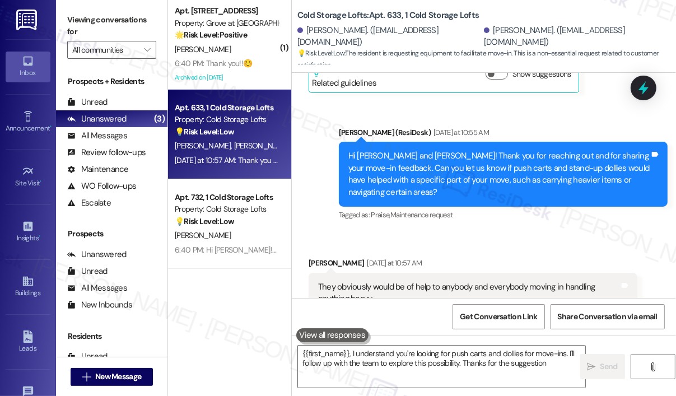
type textarea "{{first_name}}, I understand you're looking for push carts and dollies for move…"
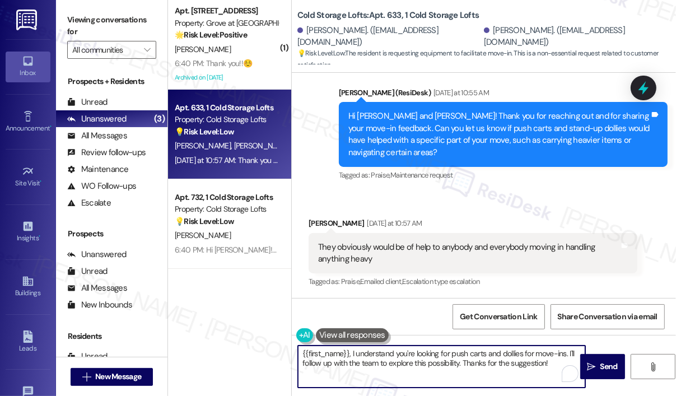
click at [499, 361] on textarea "{{first_name}}, I understand you're looking for push carts and dollies for move…" at bounding box center [441, 366] width 287 height 42
click at [603, 366] on span "Send" at bounding box center [608, 366] width 17 height 12
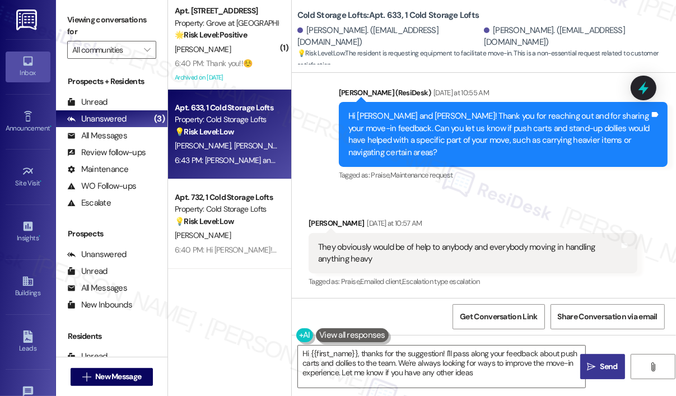
type textarea "Hi {{first_name}}, thanks for the suggestion! I'll pass along your feedback abo…"
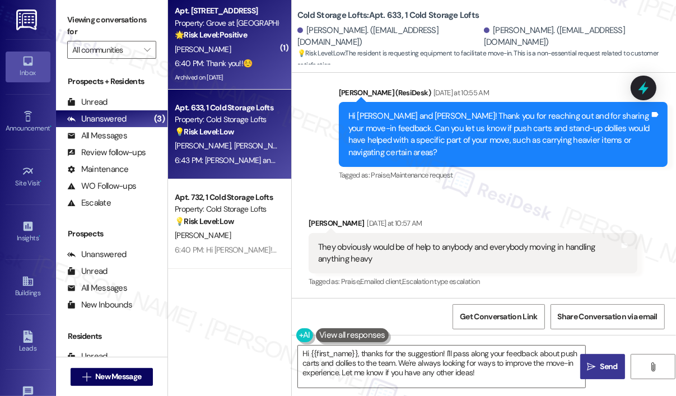
click at [224, 49] on div "[PERSON_NAME]" at bounding box center [227, 50] width 106 height 14
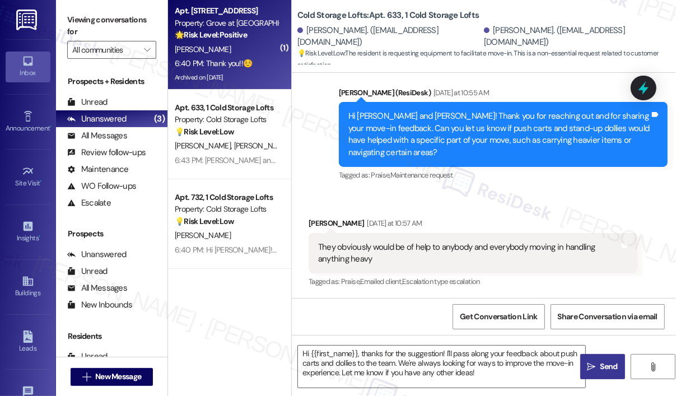
type textarea "Fetching suggested responses. Please feel free to read through the conversation…"
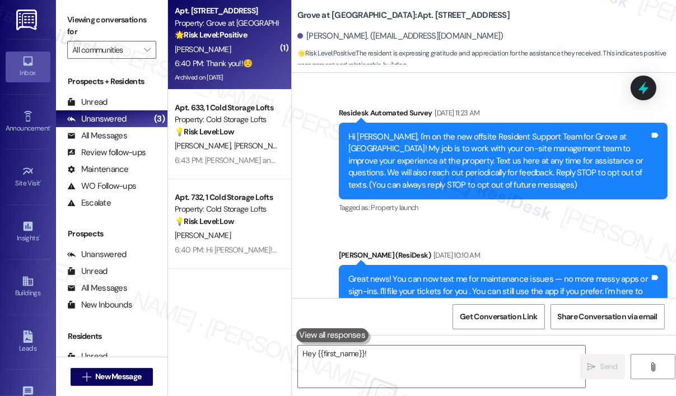
scroll to position [9424, 0]
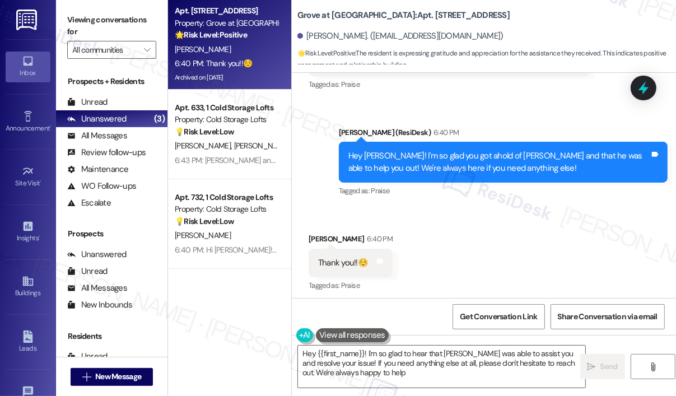
type textarea "Hey {{first_name}}! I'm so glad to hear that [PERSON_NAME] was able to assist y…"
